Goal: Task Accomplishment & Management: Manage account settings

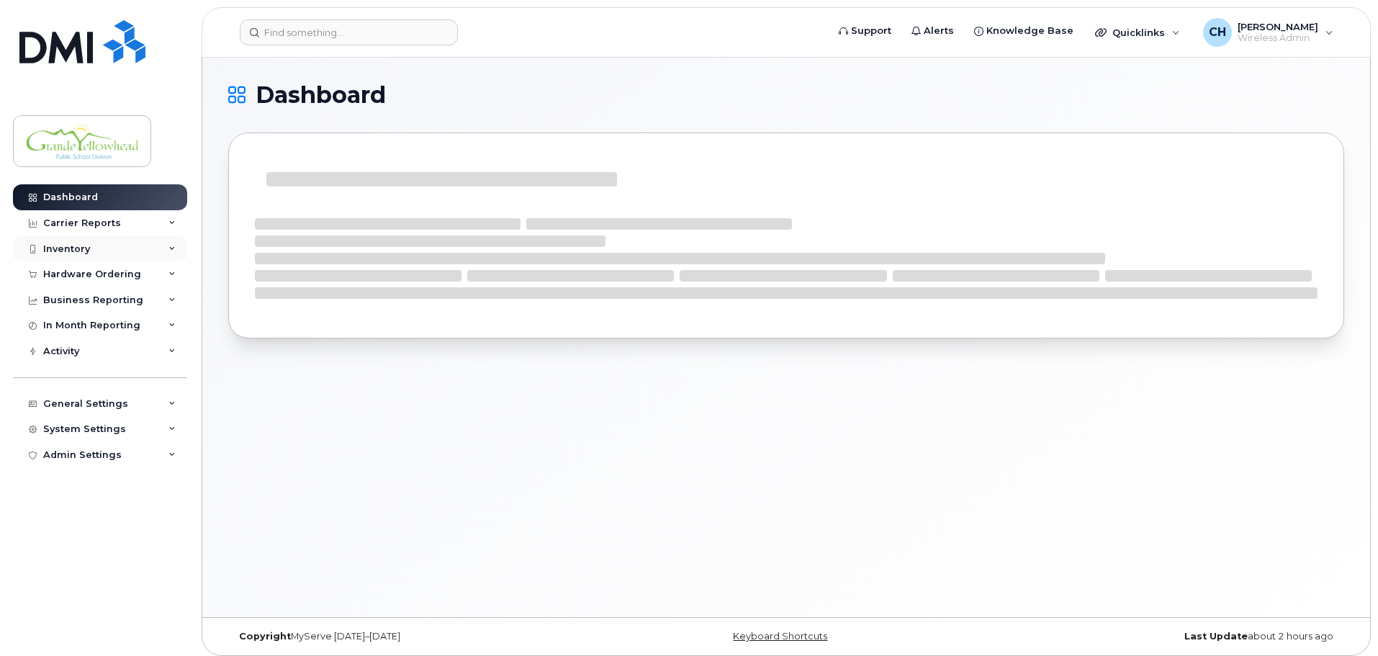
click at [169, 245] on icon at bounding box center [171, 248] width 7 height 7
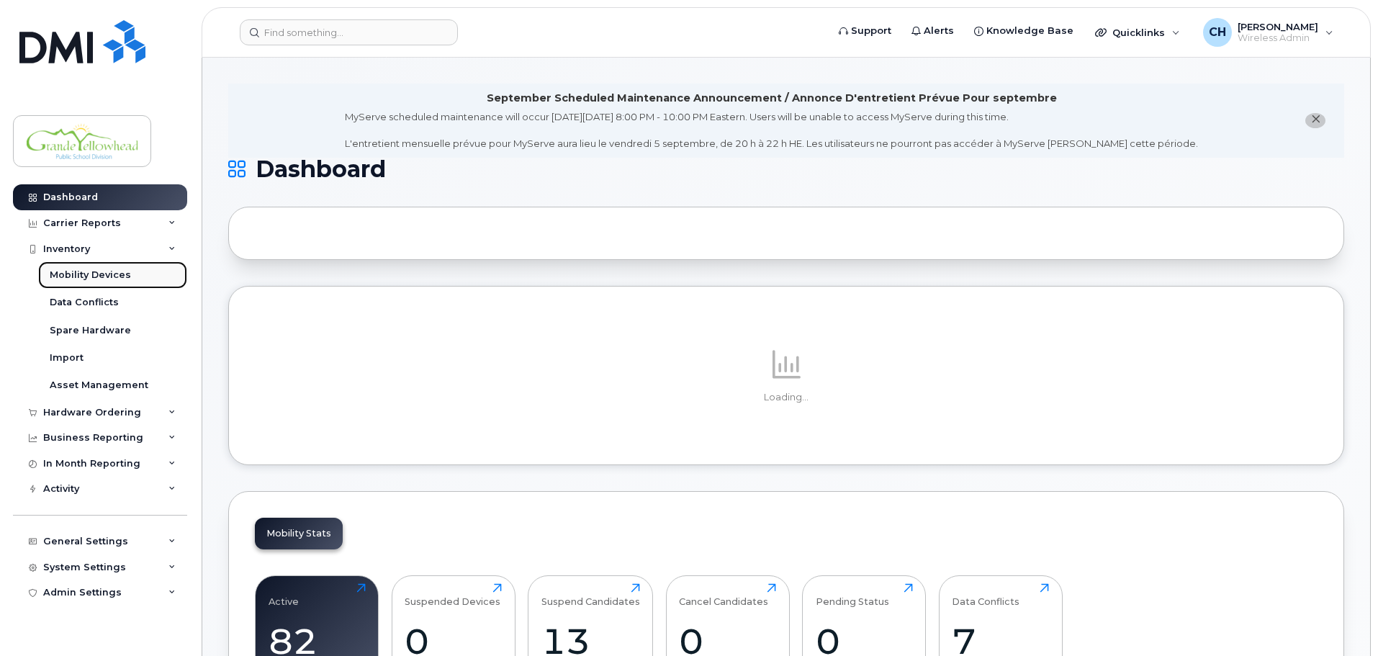
click at [103, 274] on div "Mobility Devices" at bounding box center [90, 275] width 81 height 13
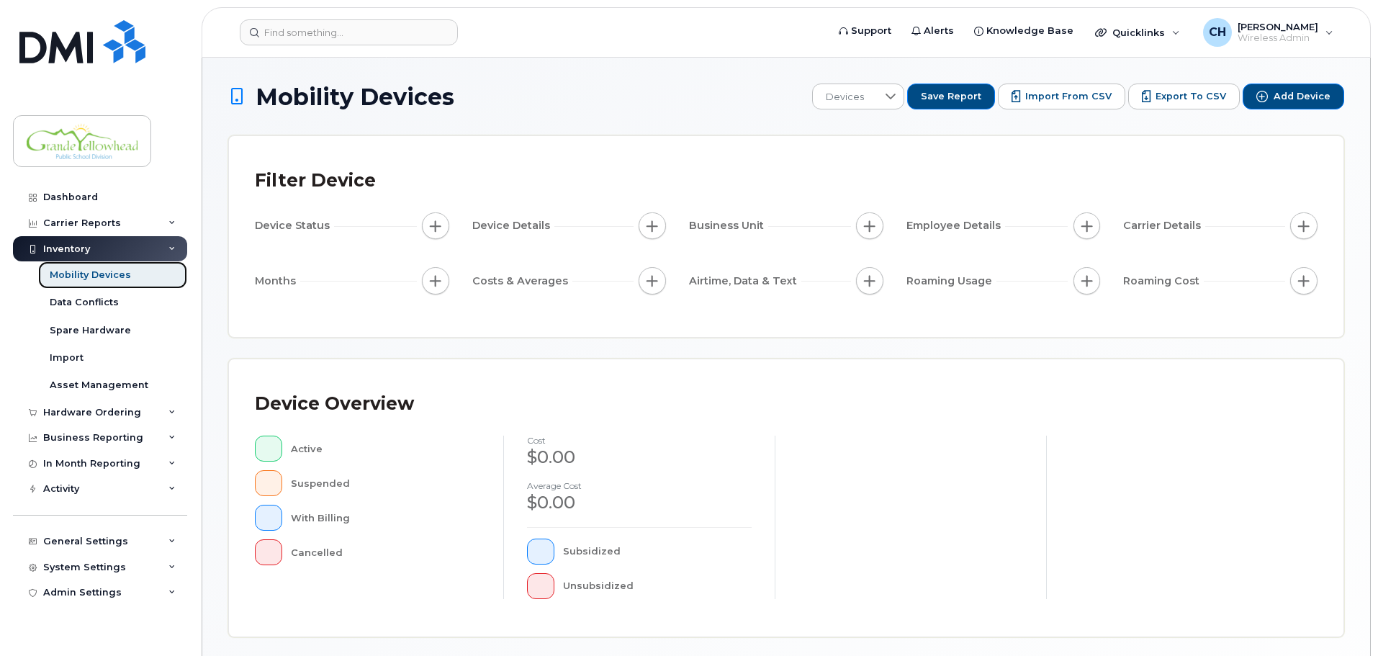
scroll to position [334, 0]
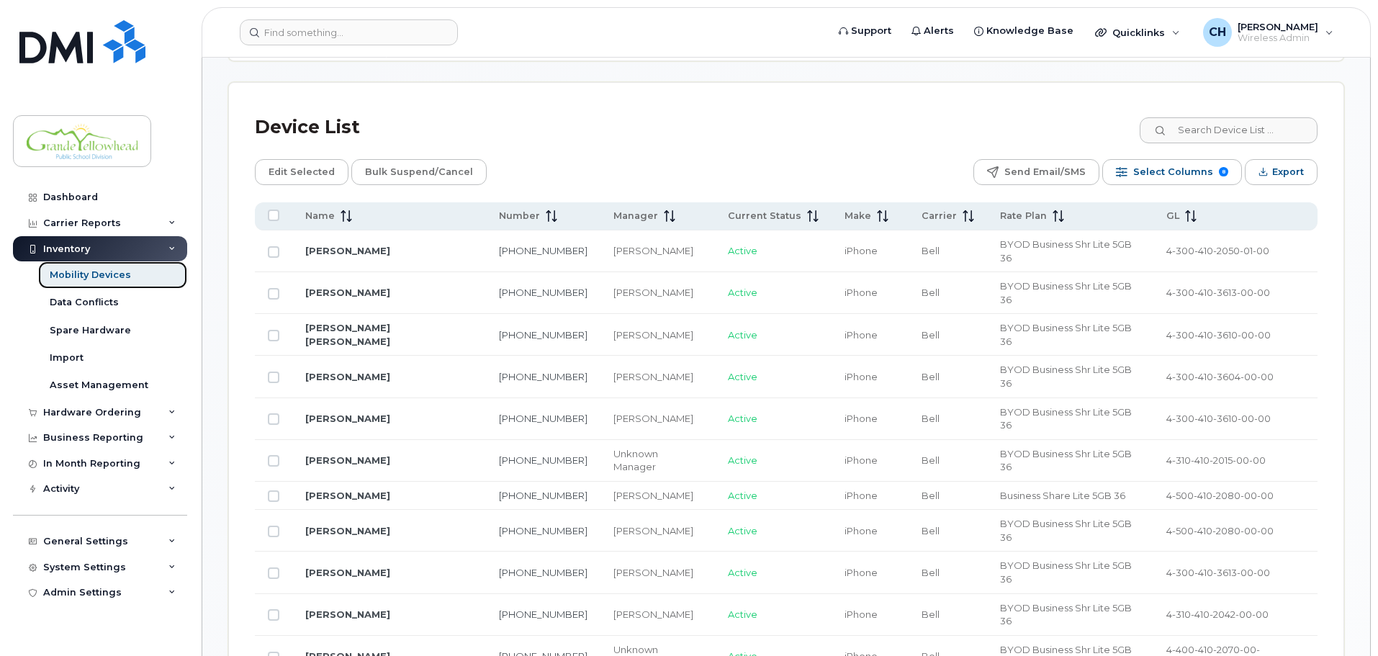
scroll to position [622, 0]
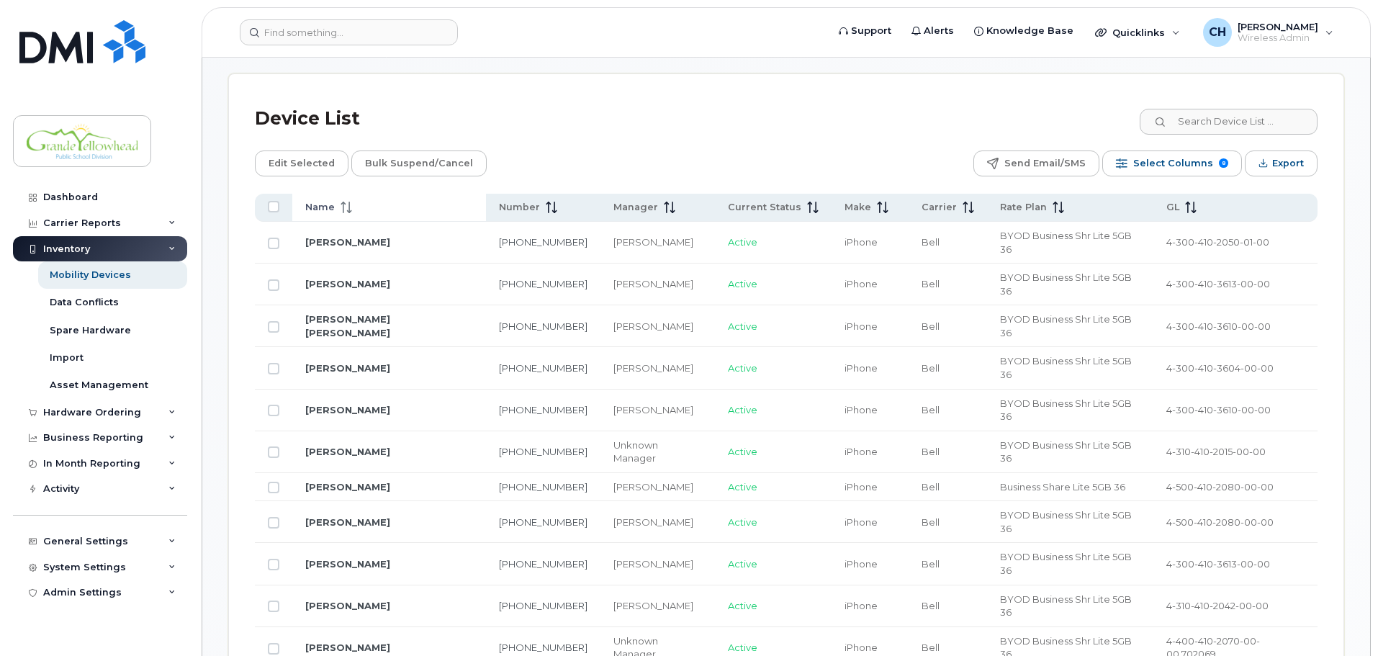
click at [345, 194] on th "Name" at bounding box center [389, 208] width 194 height 28
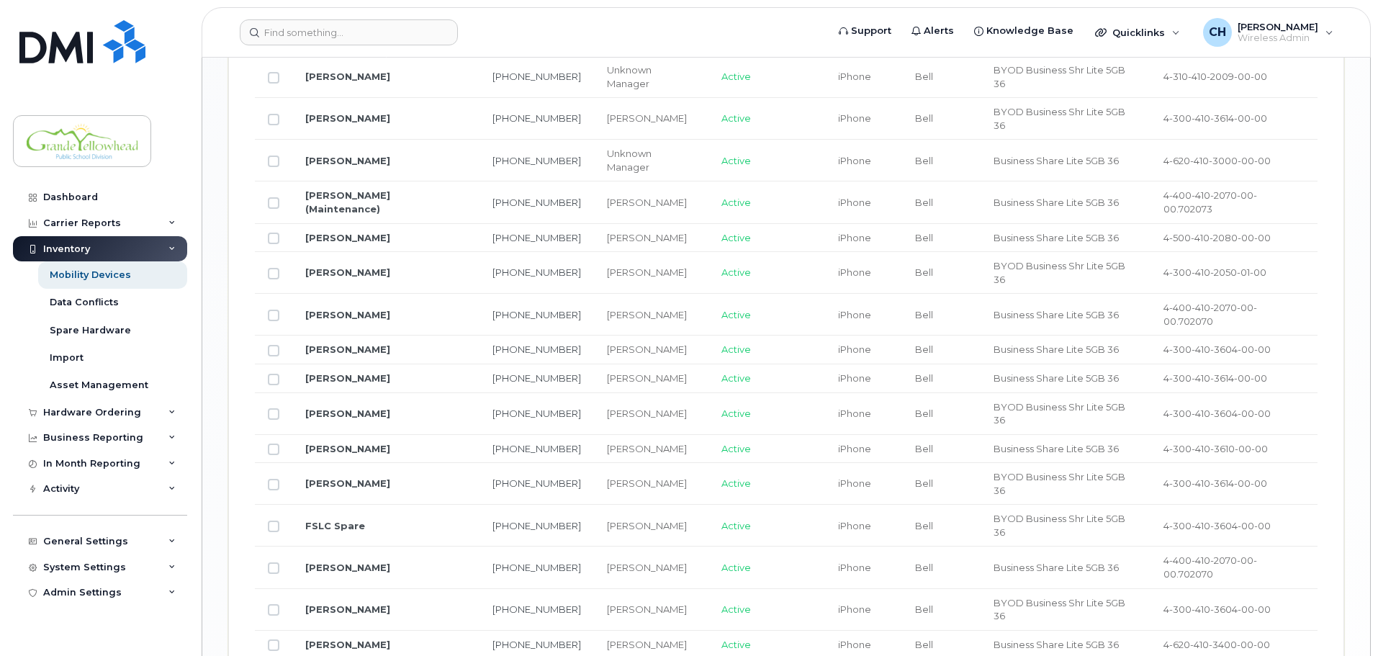
scroll to position [1732, 0]
